Goal: Task Accomplishment & Management: Manage account settings

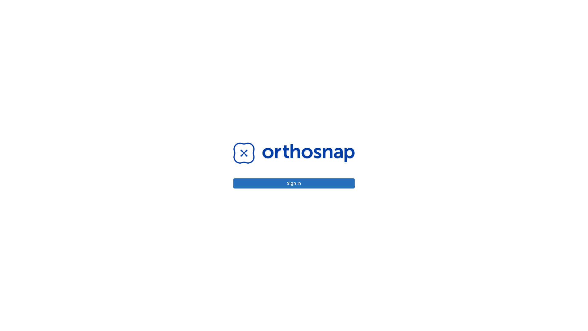
click at [294, 183] on button "Sign in" at bounding box center [293, 183] width 121 height 10
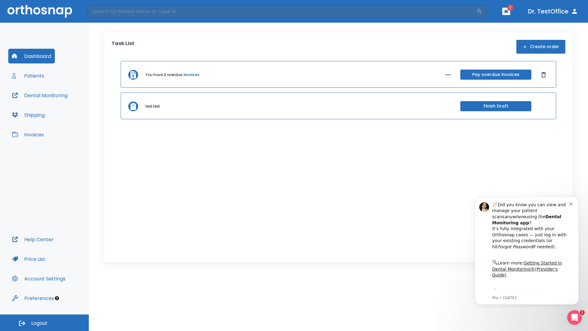
click at [44, 323] on span "Logout" at bounding box center [39, 323] width 16 height 7
